Goal: Use online tool/utility

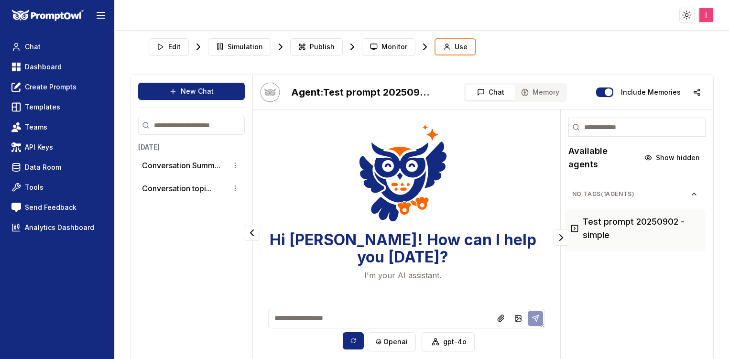
drag, startPoint x: 0, startPoint y: 0, endPoint x: 688, endPoint y: 337, distance: 766.4
click at [688, 337] on div "No Tags ( 1 agents) Test prompt 20250902 - simple" at bounding box center [637, 272] width 153 height 186
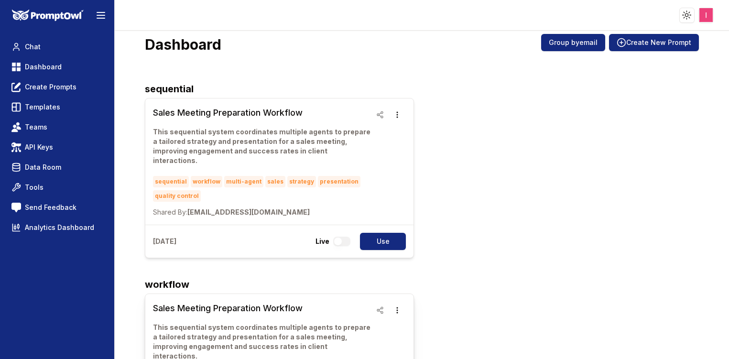
scroll to position [16, 0]
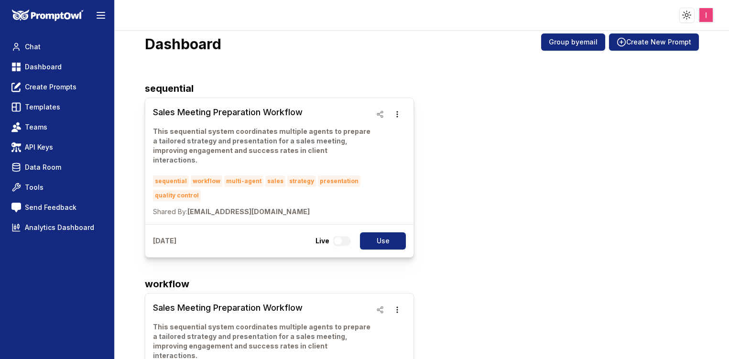
click at [247, 113] on h3 "Sales Meeting Preparation Workflow" at bounding box center [262, 112] width 219 height 13
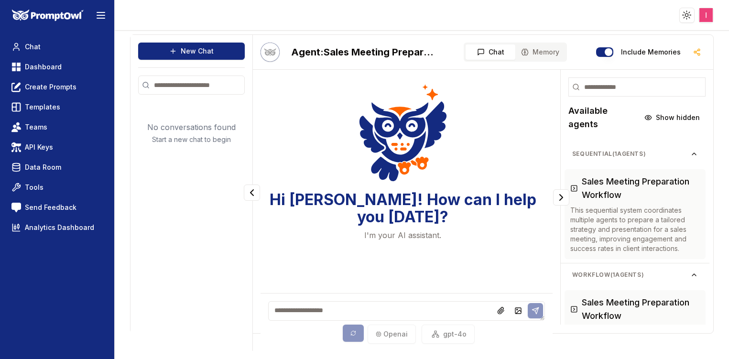
click at [385, 312] on textarea at bounding box center [406, 311] width 277 height 20
type textarea "**********"
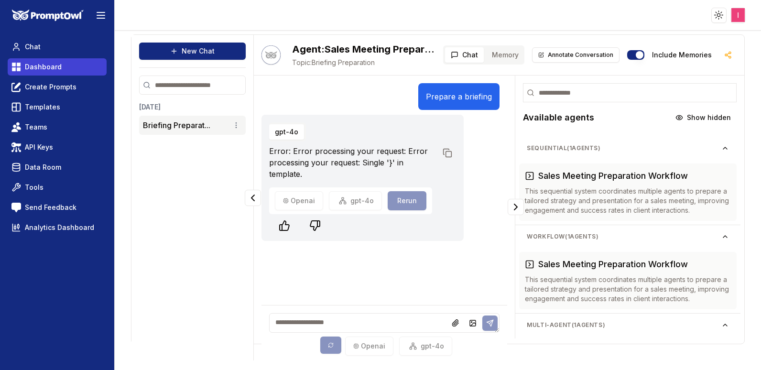
click at [33, 70] on span "Dashboard" at bounding box center [43, 67] width 37 height 10
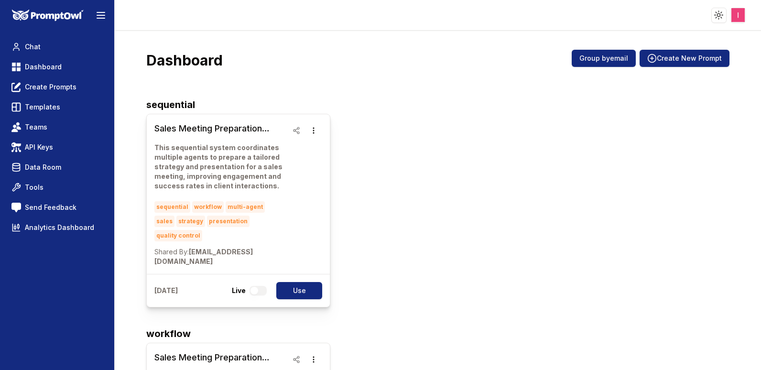
click at [190, 128] on h3 "Sales Meeting Preparation Workflow" at bounding box center [220, 128] width 133 height 13
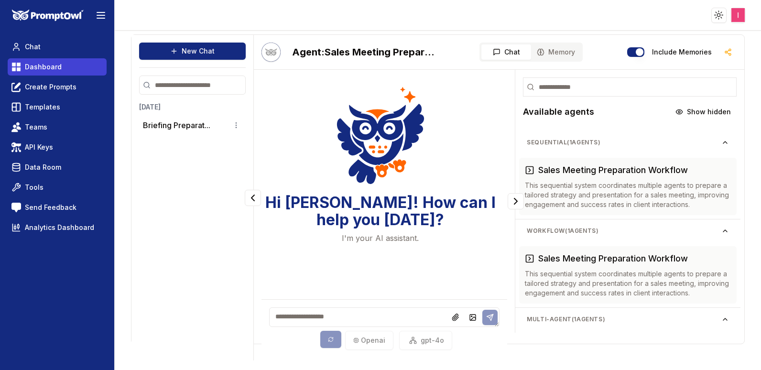
click at [30, 62] on span "Dashboard" at bounding box center [43, 67] width 37 height 10
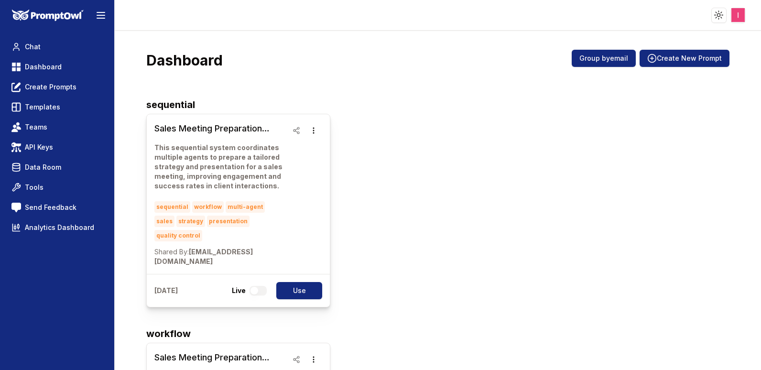
click at [213, 124] on h3 "Sales Meeting Preparation Workflow" at bounding box center [220, 128] width 133 height 13
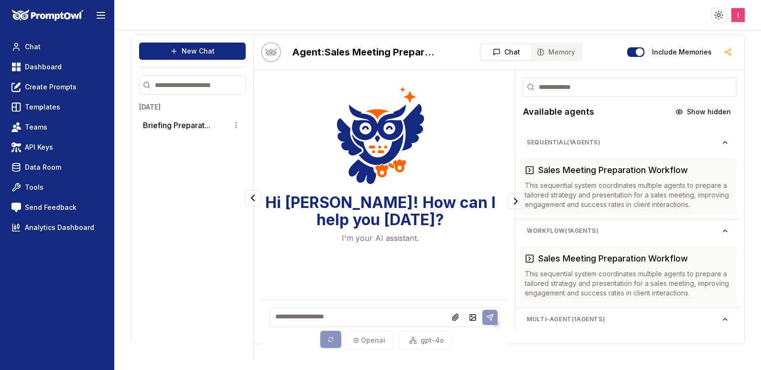
click at [338, 311] on textarea at bounding box center [384, 318] width 231 height 20
type textarea "**********"
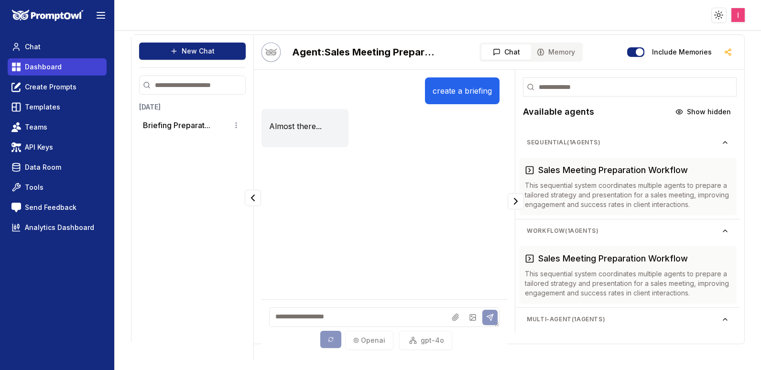
click at [51, 70] on span "Dashboard" at bounding box center [43, 67] width 37 height 10
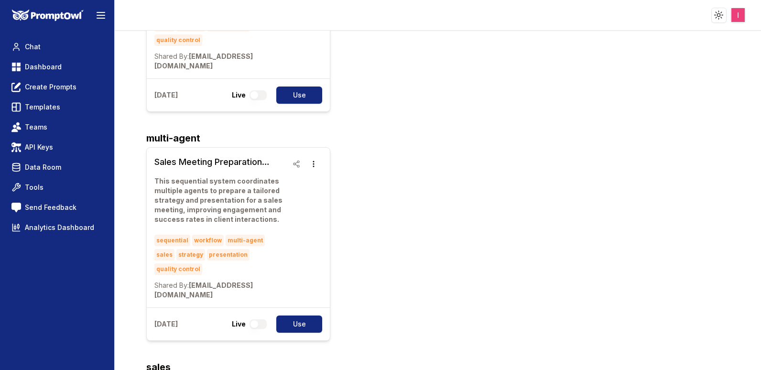
scroll to position [425, 0]
click at [222, 155] on h3 "Sales Meeting Preparation Workflow" at bounding box center [220, 161] width 133 height 13
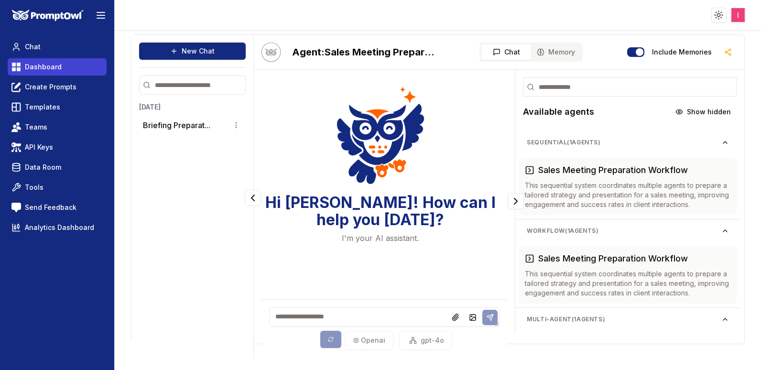
click at [28, 62] on span "Dashboard" at bounding box center [43, 67] width 37 height 10
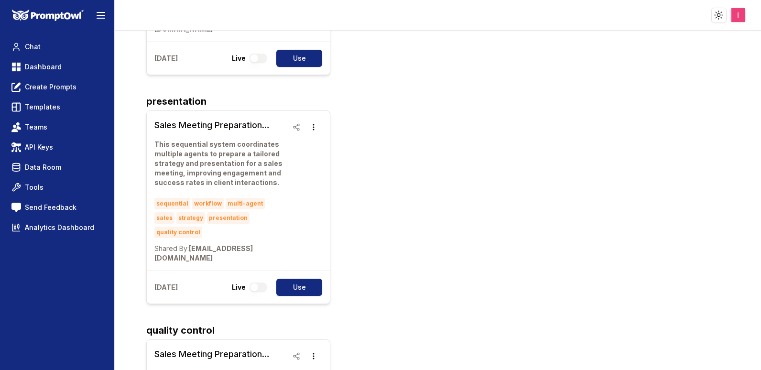
scroll to position [1232, 0]
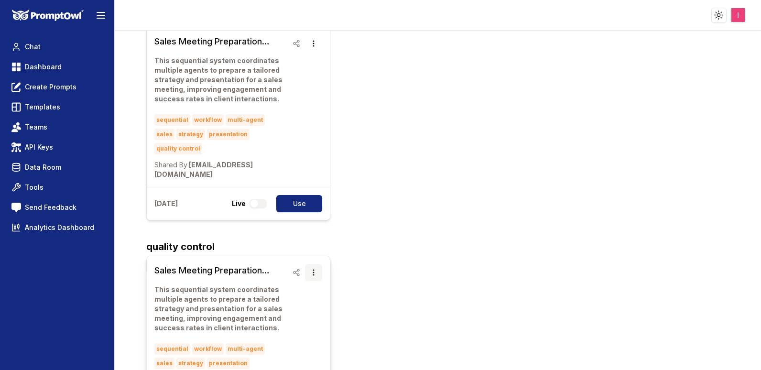
click at [314, 269] on icon "button" at bounding box center [314, 273] width 8 height 8
click at [222, 264] on h3 "Sales Meeting Preparation Workflow" at bounding box center [220, 270] width 133 height 13
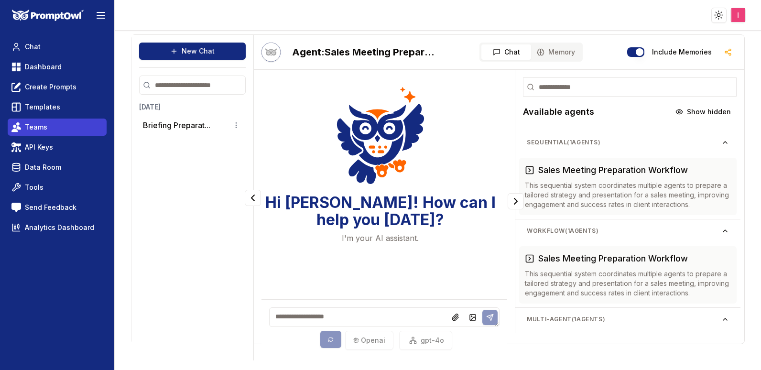
click at [52, 124] on link "Teams" at bounding box center [57, 127] width 99 height 17
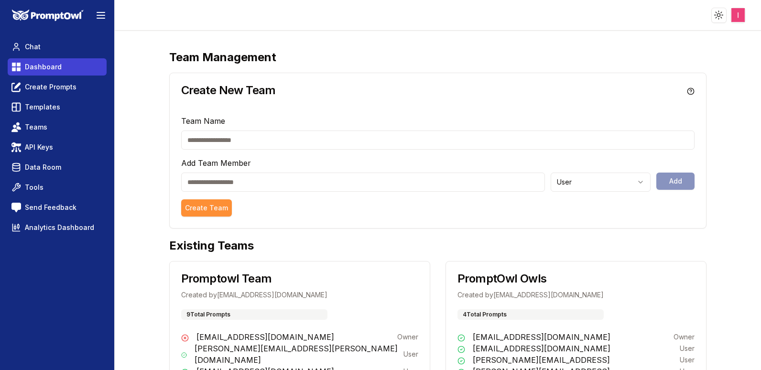
click at [37, 69] on span "Dashboard" at bounding box center [43, 67] width 37 height 10
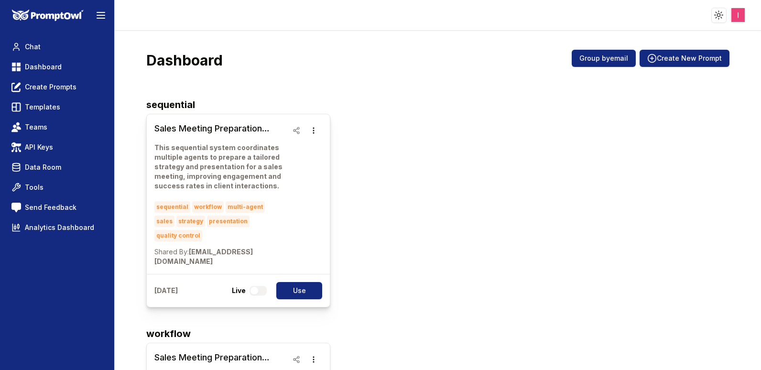
click at [216, 129] on h3 "Sales Meeting Preparation Workflow" at bounding box center [220, 128] width 133 height 13
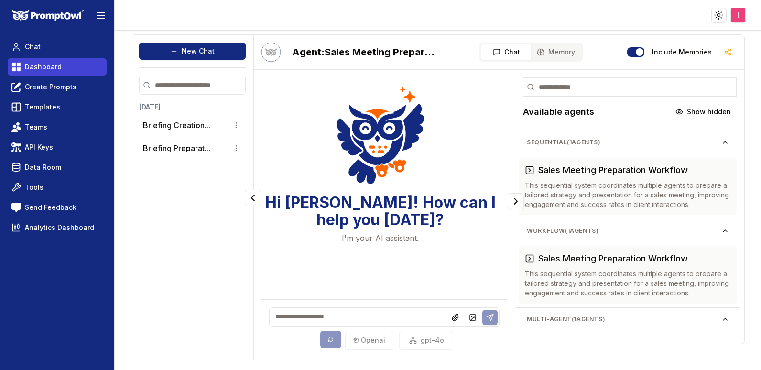
click at [27, 66] on span "Dashboard" at bounding box center [43, 67] width 37 height 10
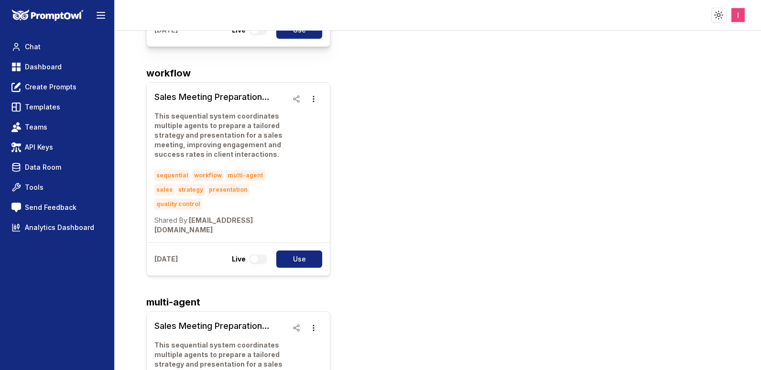
scroll to position [261, 0]
click at [230, 90] on link "Sales Meeting Preparation Workflow This sequential system coordinates multiple …" at bounding box center [220, 162] width 133 height 144
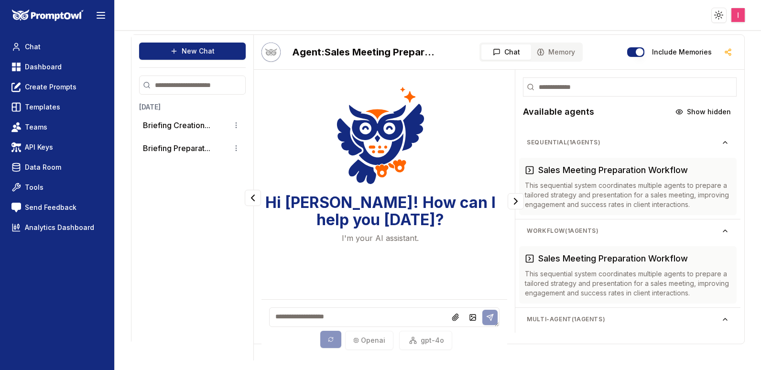
click at [738, 15] on html "Toggle theme Toggle user menu Chat Dashboard Create Prompts Templates Teams API…" at bounding box center [380, 185] width 761 height 370
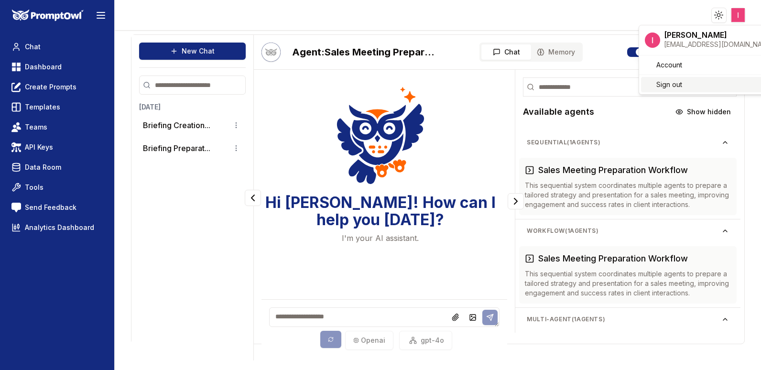
click at [669, 84] on span "Sign out" at bounding box center [670, 85] width 26 height 10
